Goal: Task Accomplishment & Management: Manage account settings

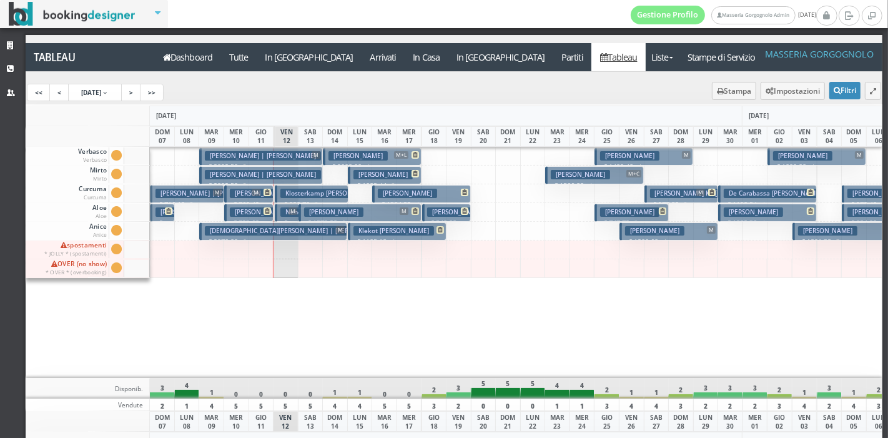
click at [288, 195] on h3 "Klosterkamp Kristina" at bounding box center [330, 193] width 100 height 9
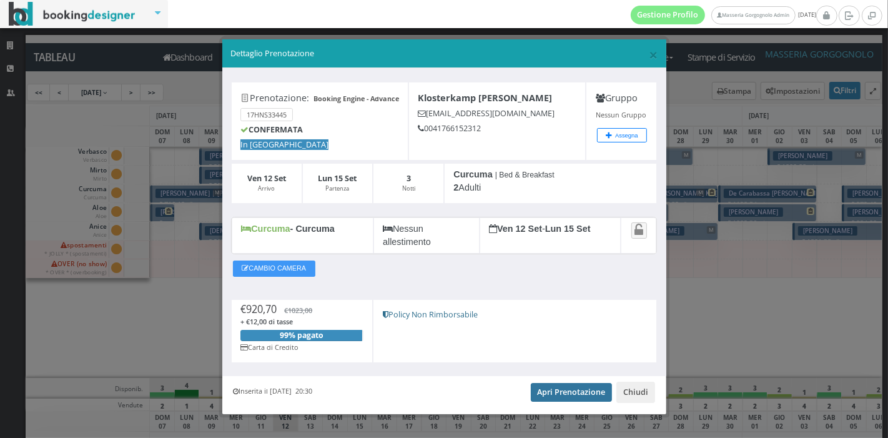
click at [562, 393] on link "Apri Prenotazione" at bounding box center [572, 392] width 82 height 19
click at [630, 391] on button "Chiudi" at bounding box center [635, 391] width 39 height 21
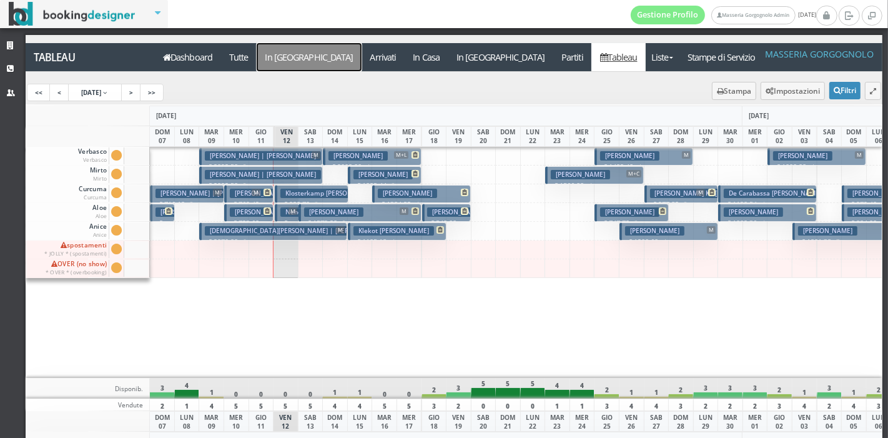
click at [290, 54] on a=pms-arrival-reservations"] "In [GEOGRAPHIC_DATA]" at bounding box center [309, 57] width 105 height 28
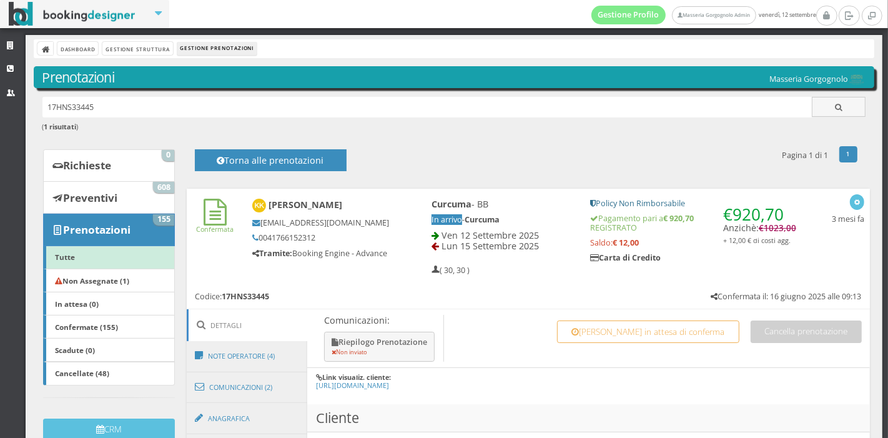
click at [562, 393] on h6 "Link visualiz. cliente: https://masseriagorgognolo.praenoto.it/reserved-area/pr…" at bounding box center [588, 385] width 562 height 24
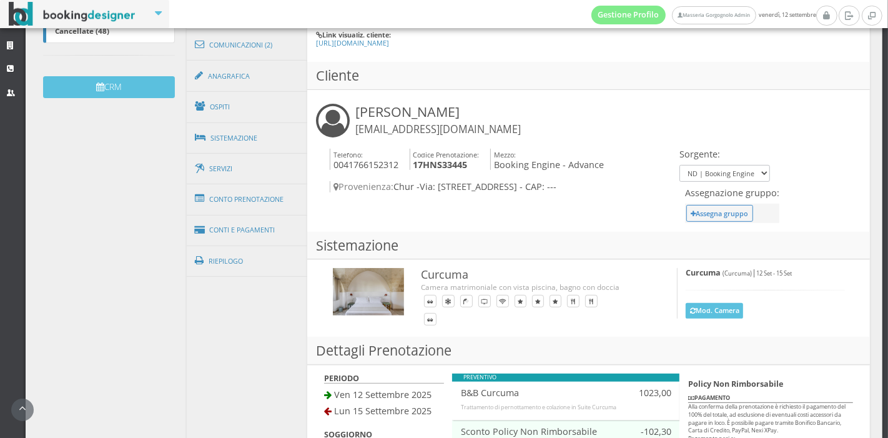
scroll to position [380, 0]
click at [257, 101] on link "Ospiti" at bounding box center [247, 107] width 121 height 32
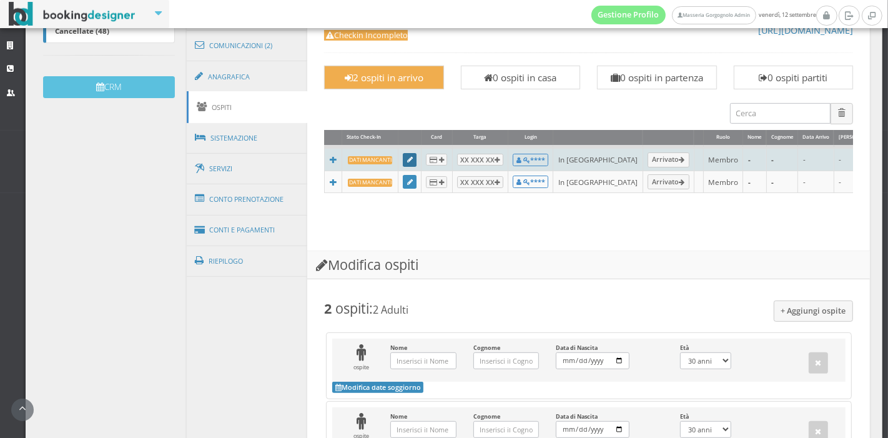
click at [407, 159] on icon at bounding box center [410, 160] width 6 height 7
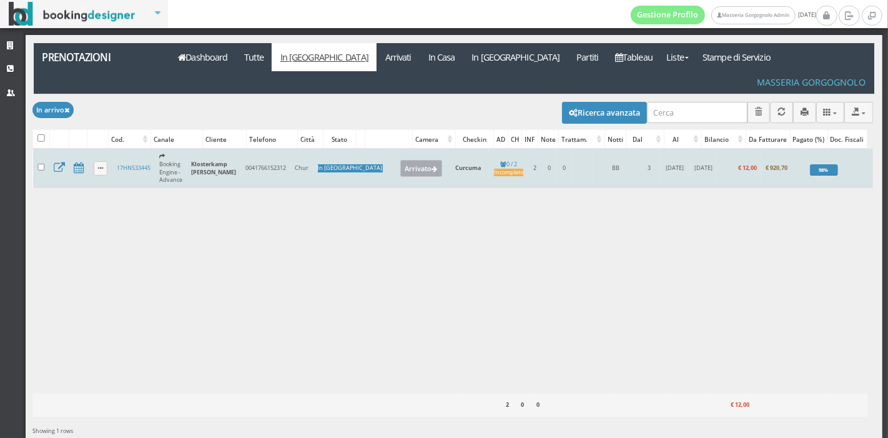
click at [400, 160] on button "Arrivato" at bounding box center [421, 168] width 42 height 16
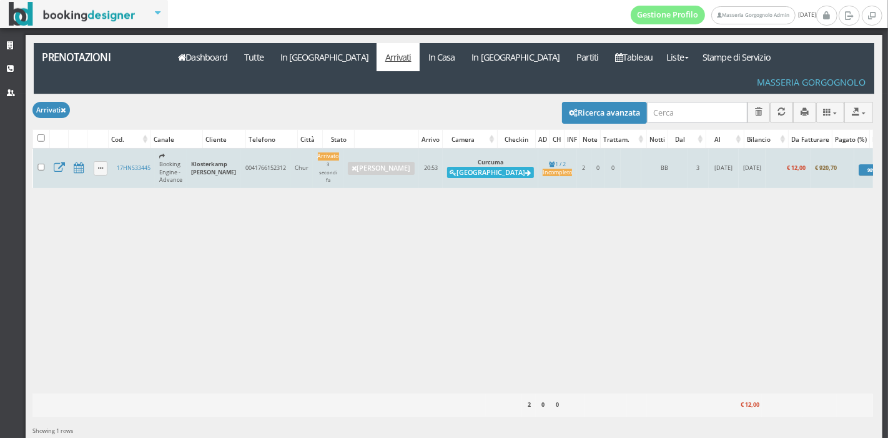
click at [473, 167] on button "Alloggia" at bounding box center [490, 172] width 87 height 11
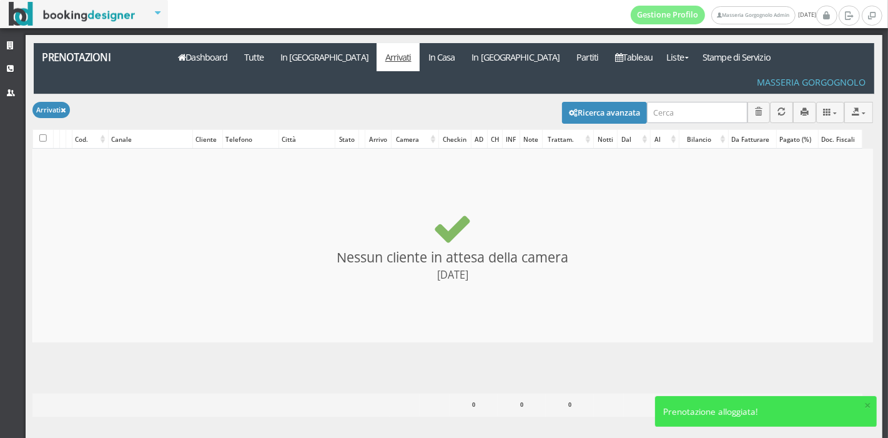
checkbox input "false"
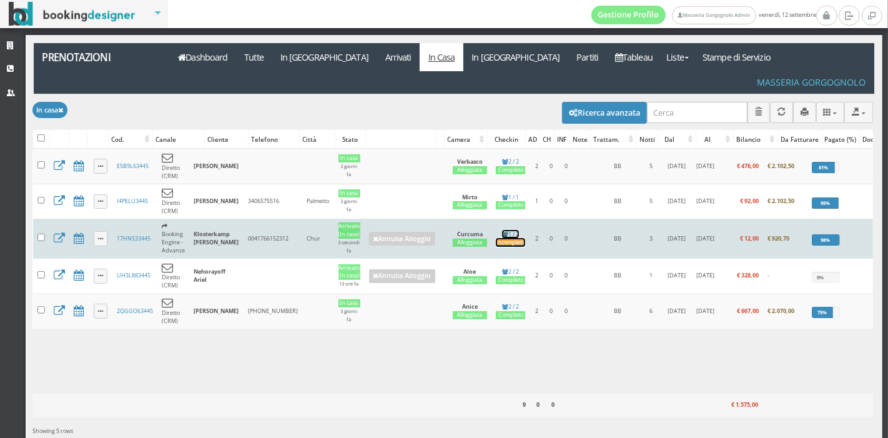
click at [511, 230] on link "1 / 2 Incompleto" at bounding box center [510, 238] width 29 height 17
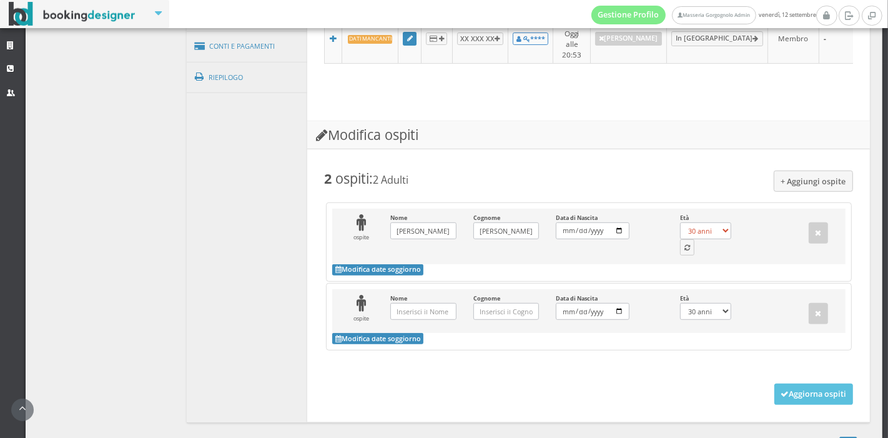
scroll to position [586, 0]
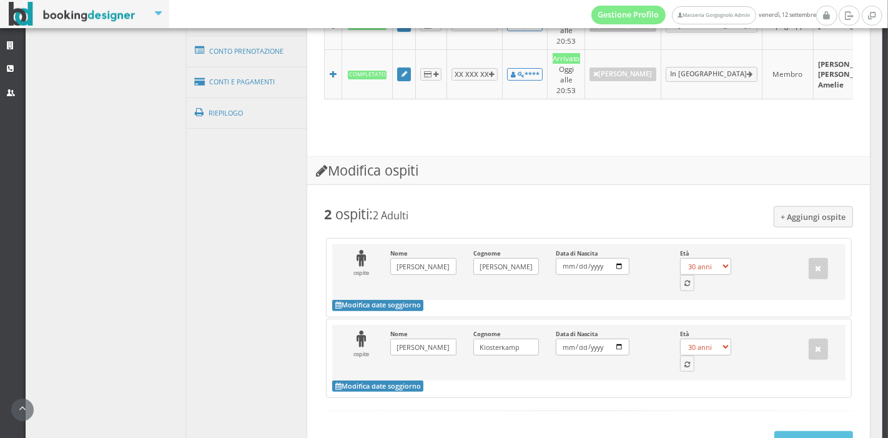
scroll to position [549, 0]
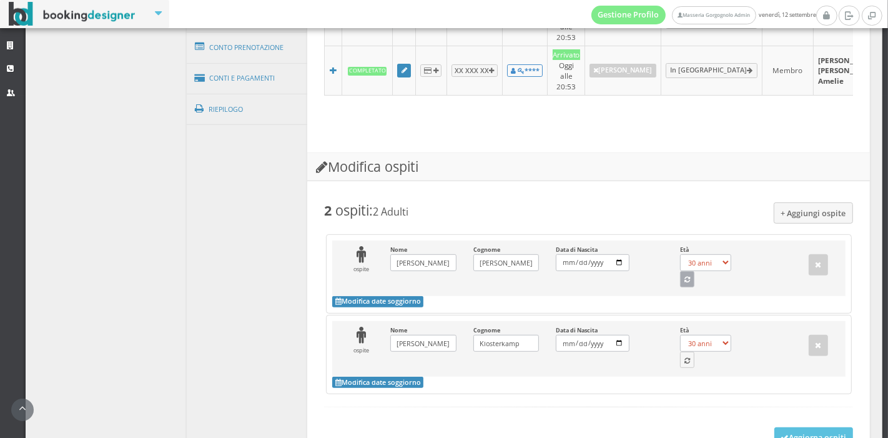
click at [680, 271] on button "button" at bounding box center [687, 279] width 15 height 16
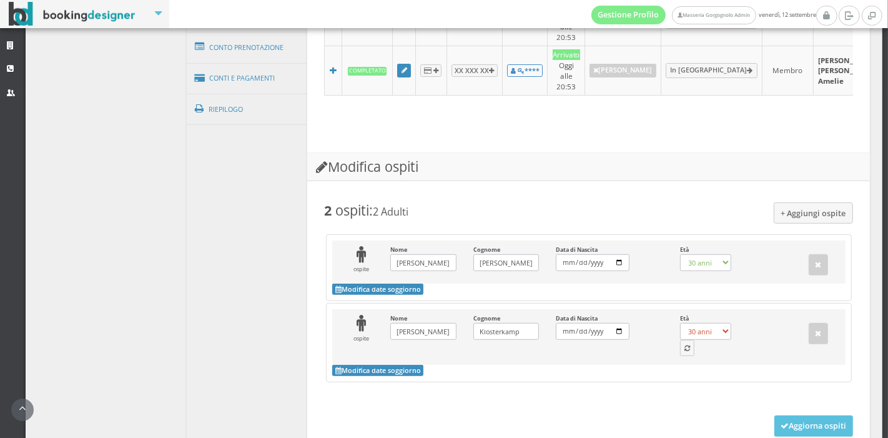
select select "41"
click at [683, 343] on button "button" at bounding box center [687, 348] width 15 height 16
select select "35"
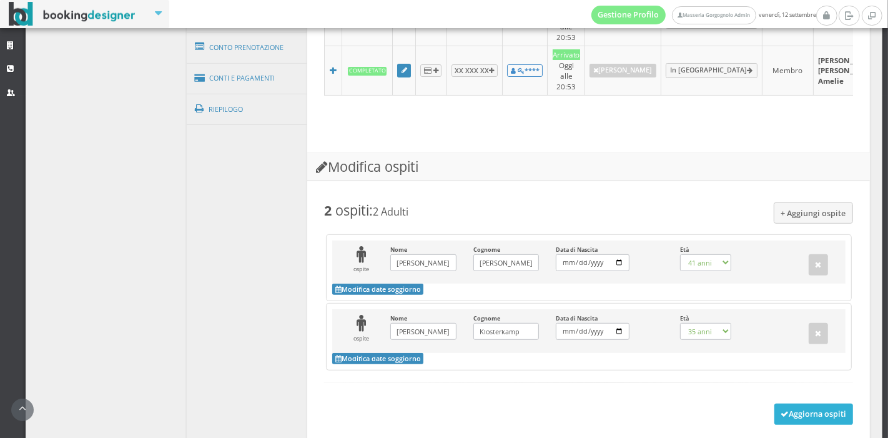
click at [798, 411] on button "Aggiorna ospiti" at bounding box center [813, 413] width 79 height 21
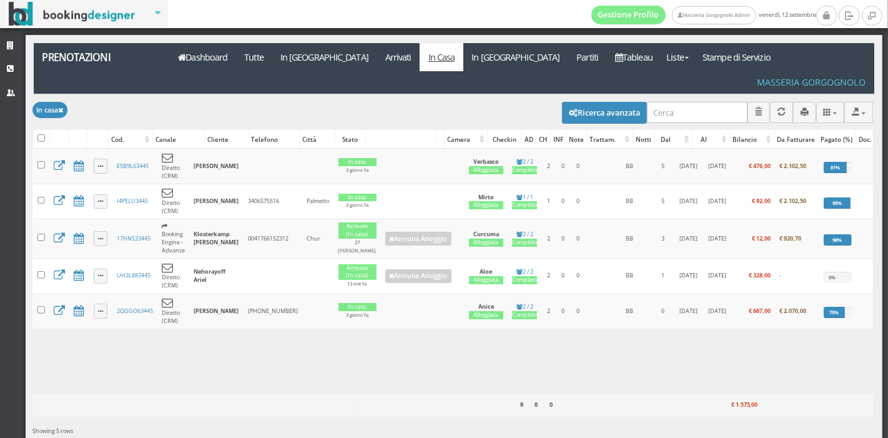
click at [677, 416] on div "Showing 5 rows" at bounding box center [452, 431] width 840 height 31
